Goal: Task Accomplishment & Management: Complete application form

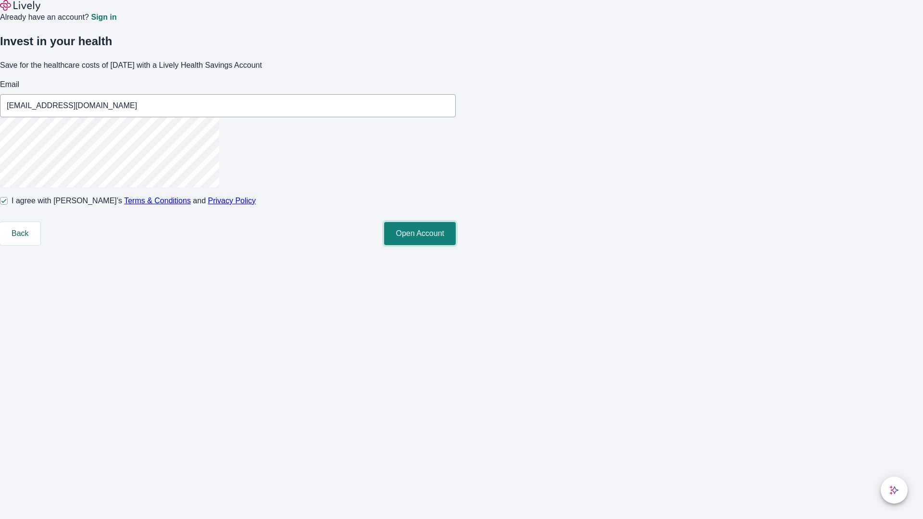
click at [456, 245] on button "Open Account" at bounding box center [420, 233] width 72 height 23
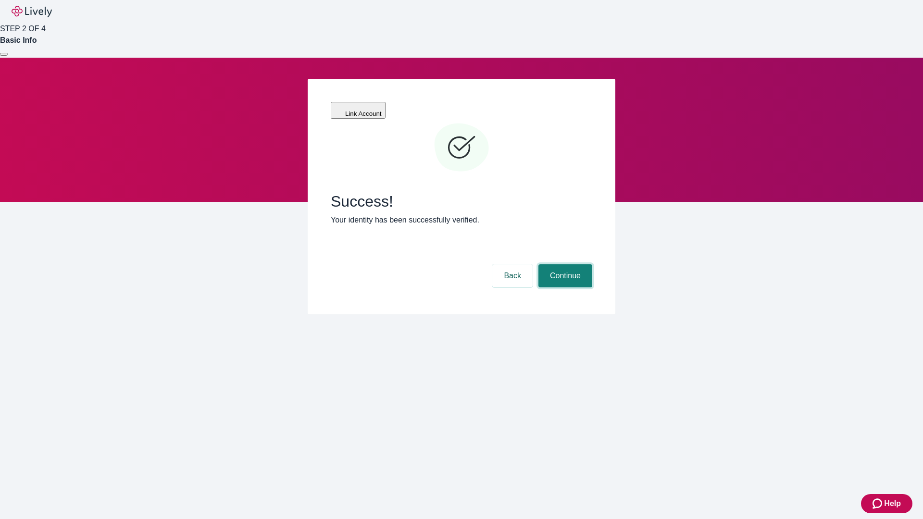
click at [564, 264] on button "Continue" at bounding box center [565, 275] width 54 height 23
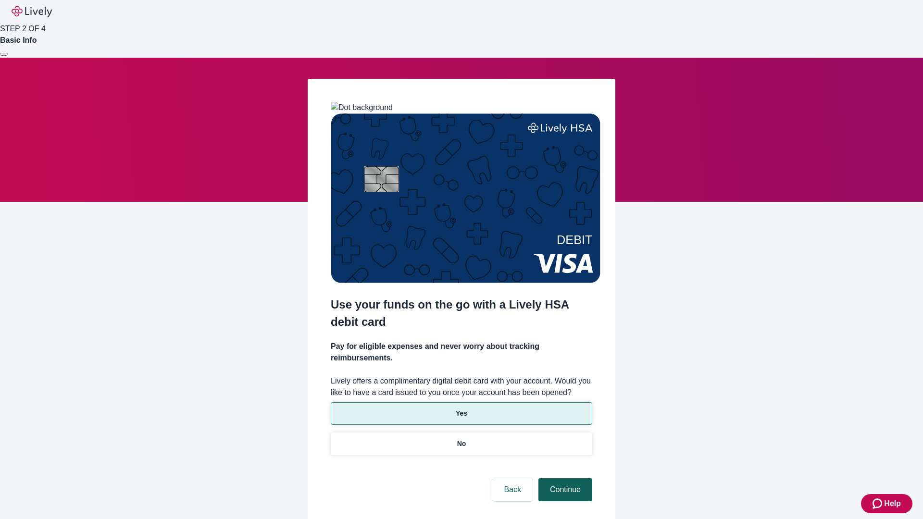
click at [461, 409] on p "Yes" at bounding box center [462, 414] width 12 height 10
click at [564, 478] on button "Continue" at bounding box center [565, 489] width 54 height 23
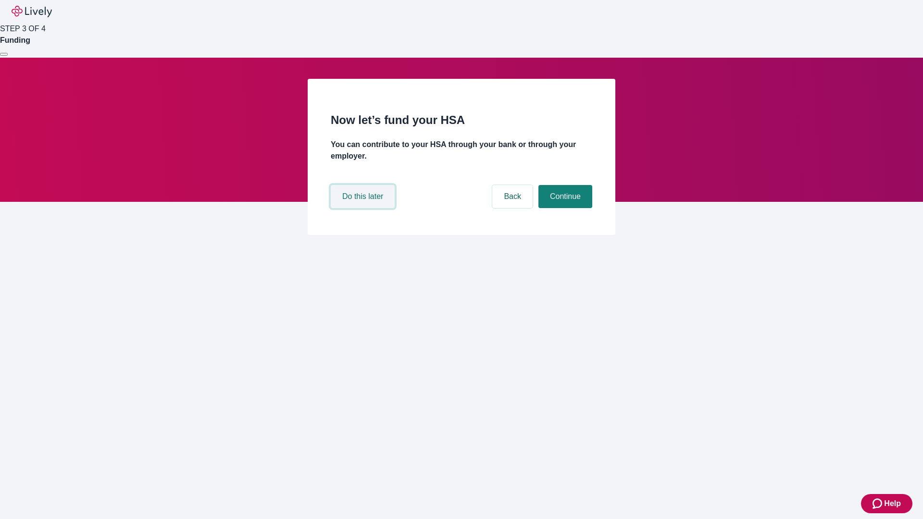
click at [364, 208] on button "Do this later" at bounding box center [363, 196] width 64 height 23
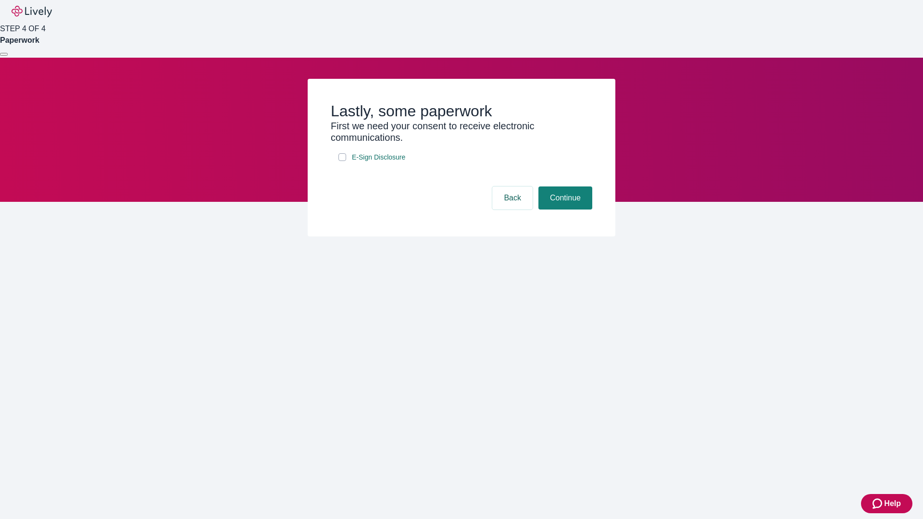
click at [342, 161] on input "E-Sign Disclosure" at bounding box center [342, 157] width 8 height 8
checkbox input "true"
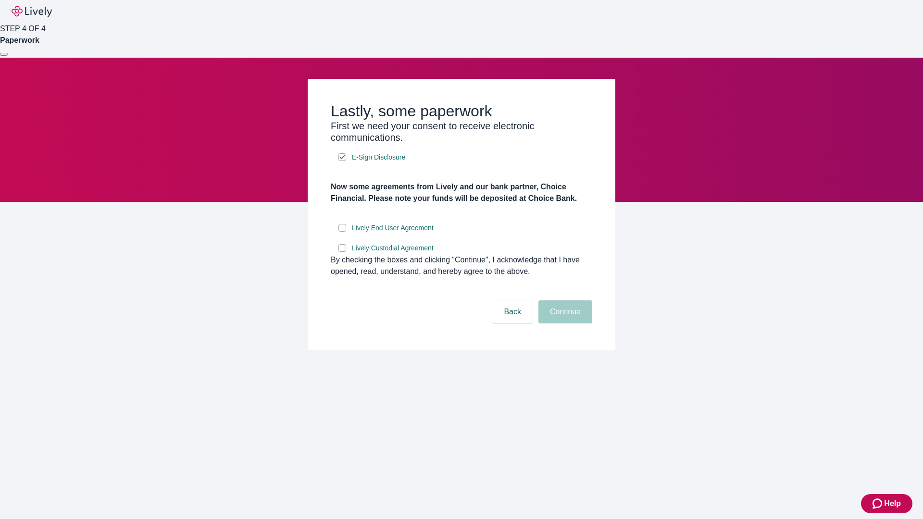
click at [342, 232] on input "Lively End User Agreement" at bounding box center [342, 228] width 8 height 8
checkbox input "true"
click at [342, 252] on input "Lively Custodial Agreement" at bounding box center [342, 248] width 8 height 8
checkbox input "true"
click at [564, 323] on button "Continue" at bounding box center [565, 311] width 54 height 23
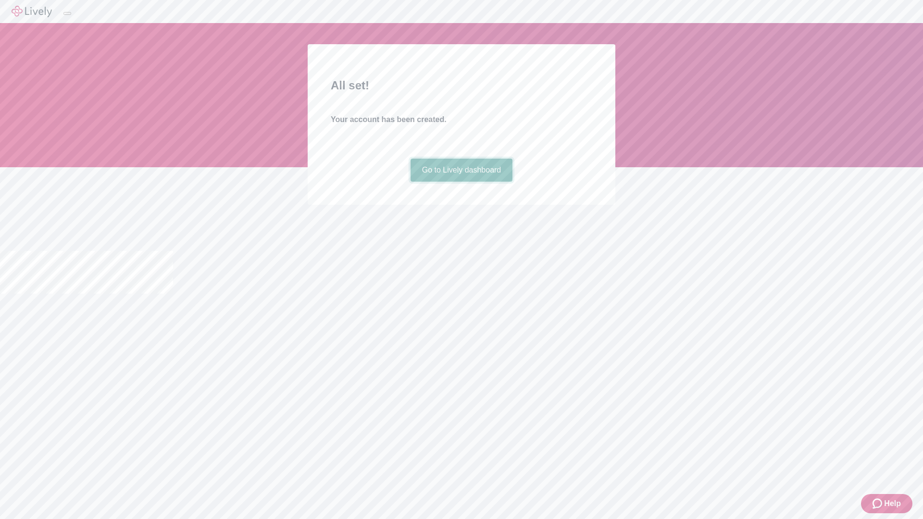
click at [461, 182] on link "Go to Lively dashboard" at bounding box center [461, 170] width 102 height 23
